Goal: Task Accomplishment & Management: Complete application form

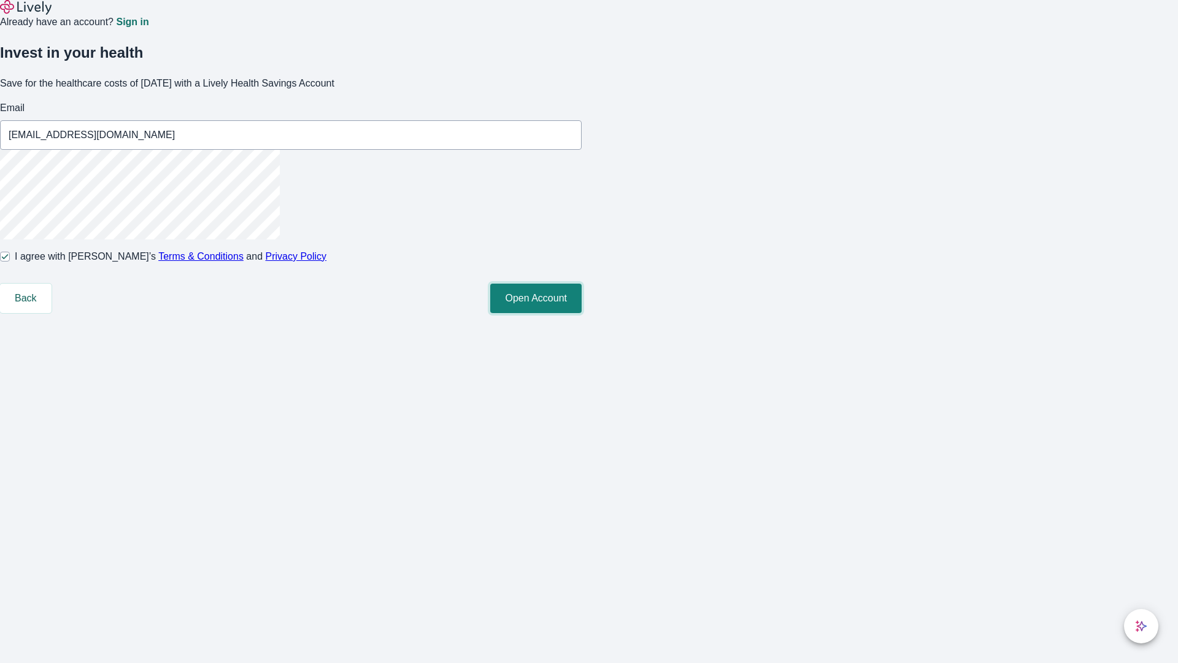
click at [582, 313] on button "Open Account" at bounding box center [535, 298] width 91 height 29
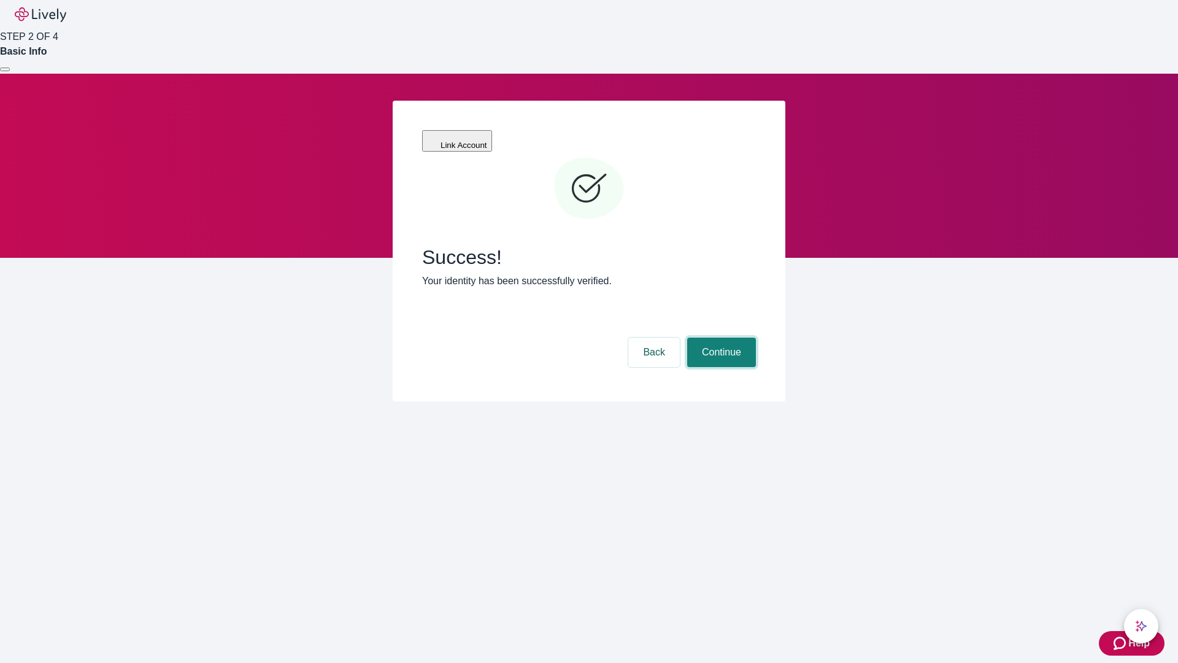
click at [720, 338] on button "Continue" at bounding box center [721, 352] width 69 height 29
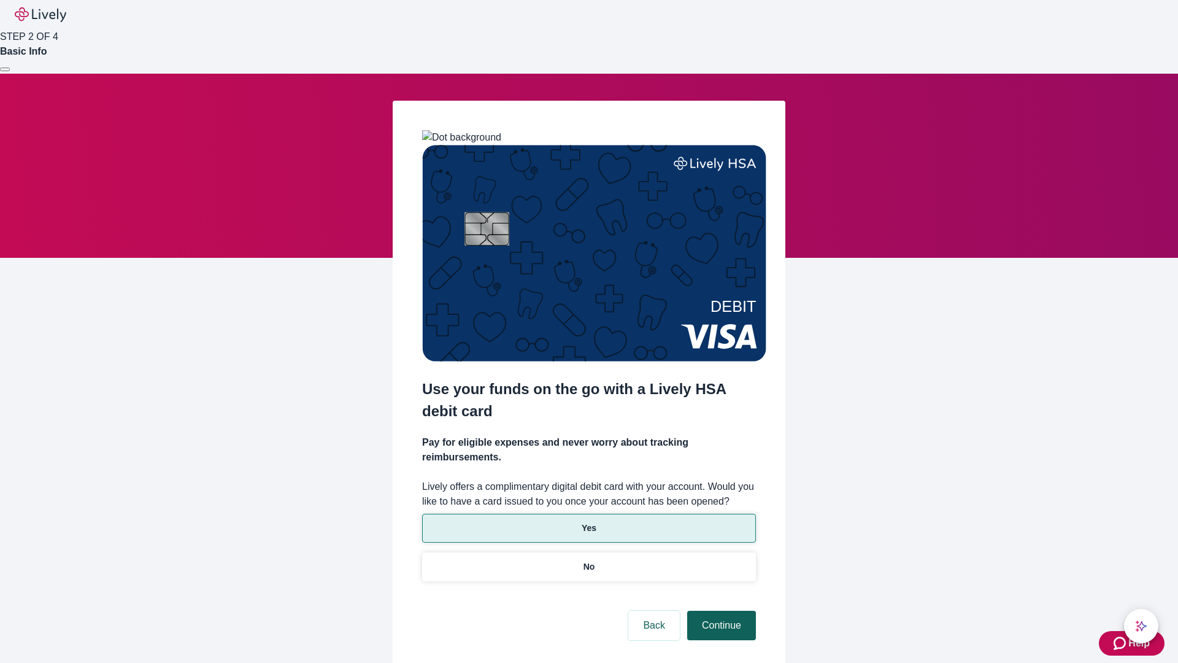
click at [589, 560] on p "No" at bounding box center [590, 566] width 12 height 13
click at [720, 611] on button "Continue" at bounding box center [721, 625] width 69 height 29
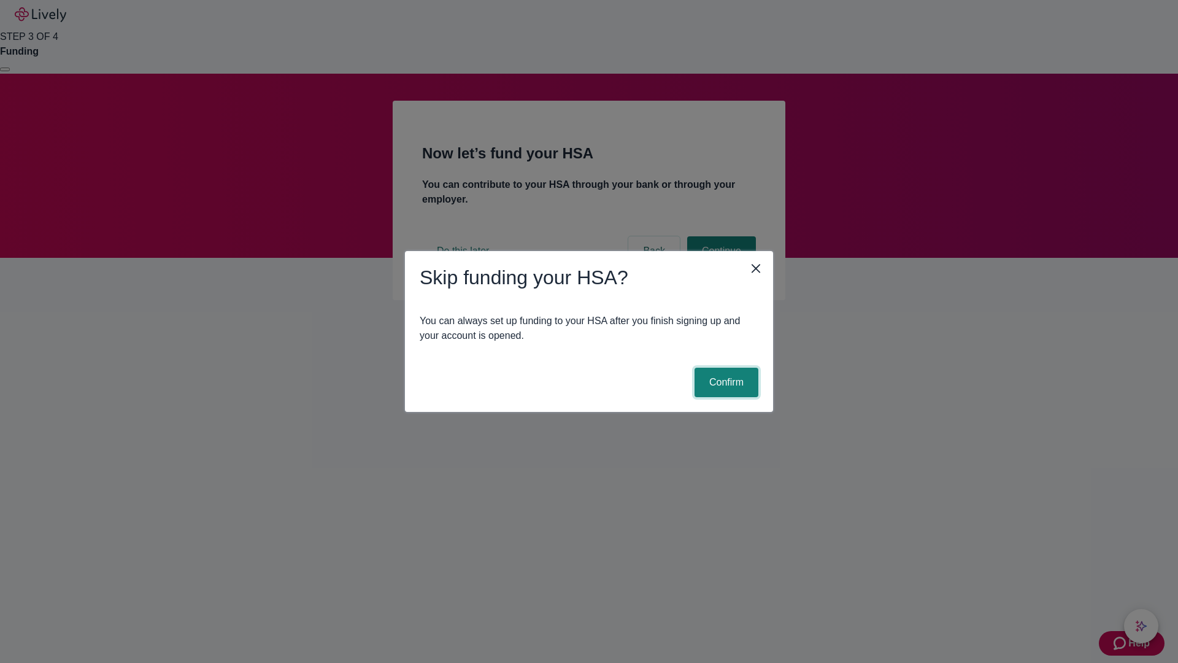
click at [725, 382] on button "Confirm" at bounding box center [727, 382] width 64 height 29
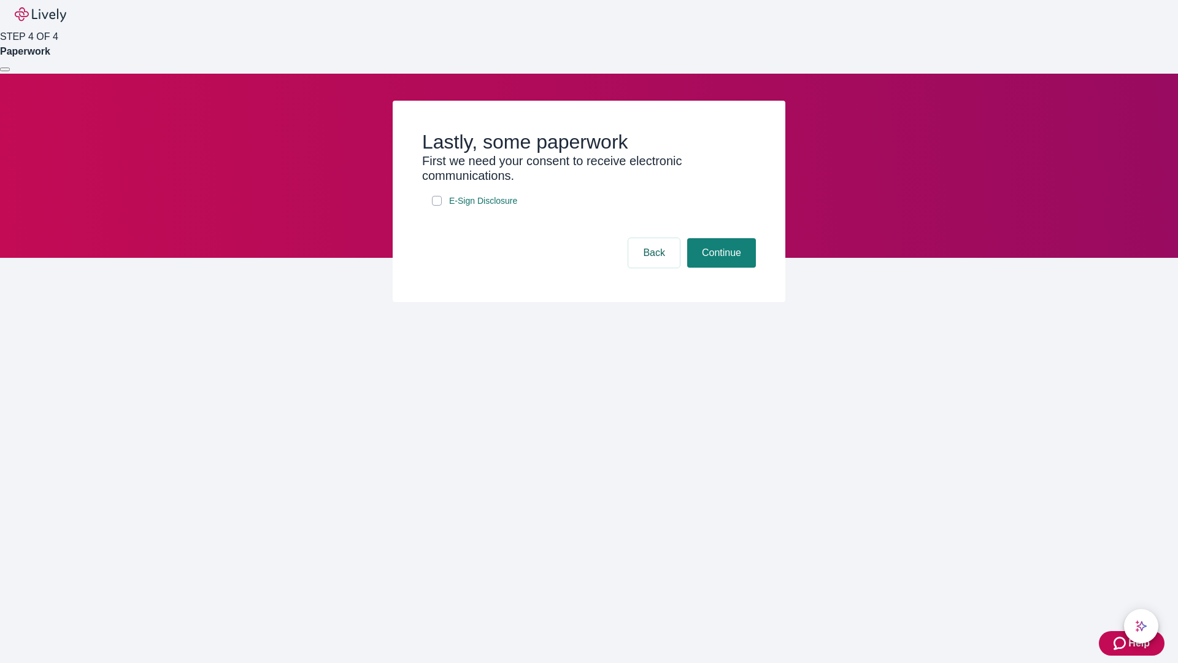
click at [437, 206] on input "E-Sign Disclosure" at bounding box center [437, 201] width 10 height 10
checkbox input "true"
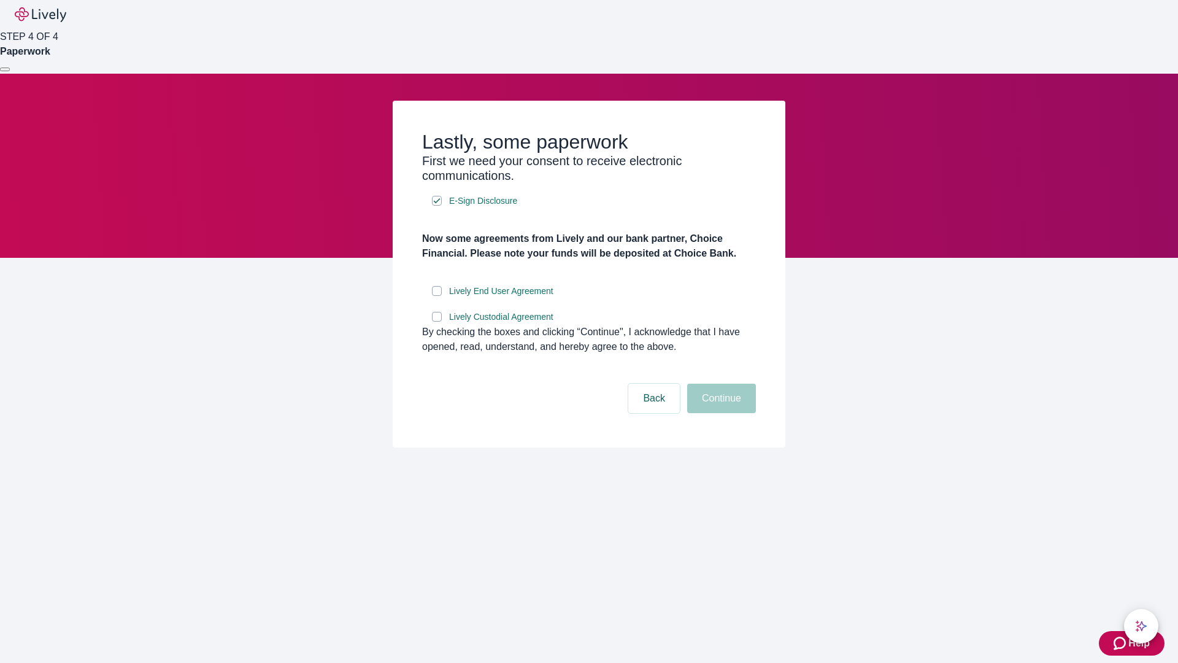
click at [437, 296] on input "Lively End User Agreement" at bounding box center [437, 291] width 10 height 10
checkbox input "true"
click at [437, 322] on input "Lively Custodial Agreement" at bounding box center [437, 317] width 10 height 10
checkbox input "true"
click at [720, 413] on button "Continue" at bounding box center [721, 398] width 69 height 29
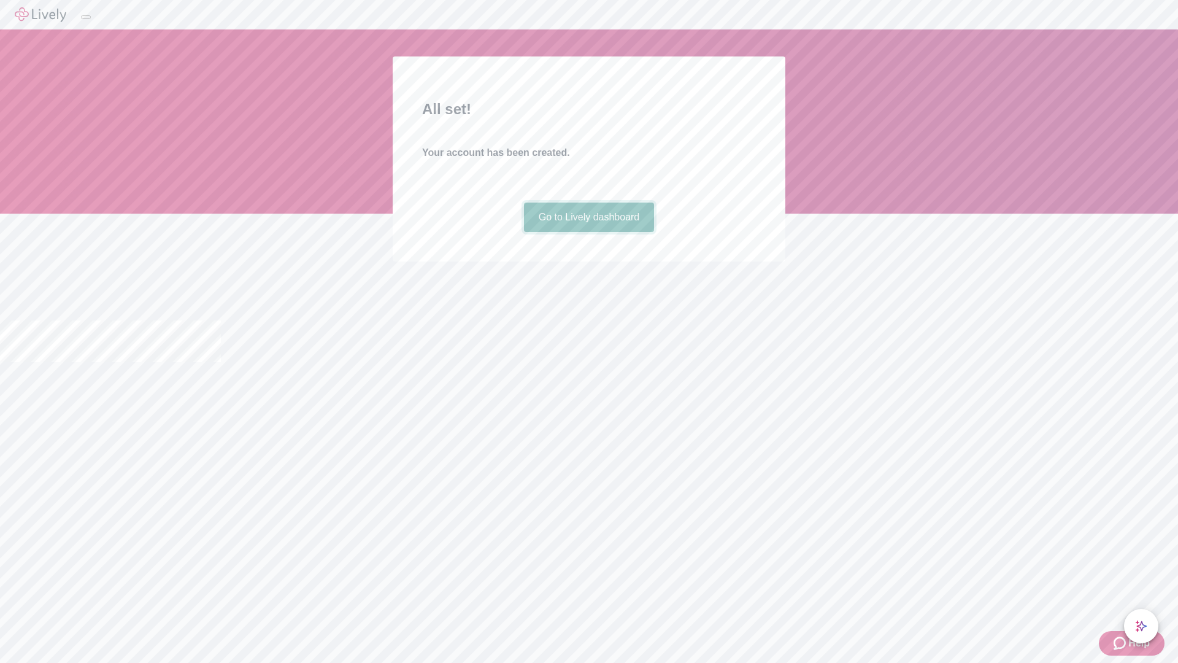
click at [589, 232] on link "Go to Lively dashboard" at bounding box center [589, 217] width 131 height 29
